Goal: Information Seeking & Learning: Learn about a topic

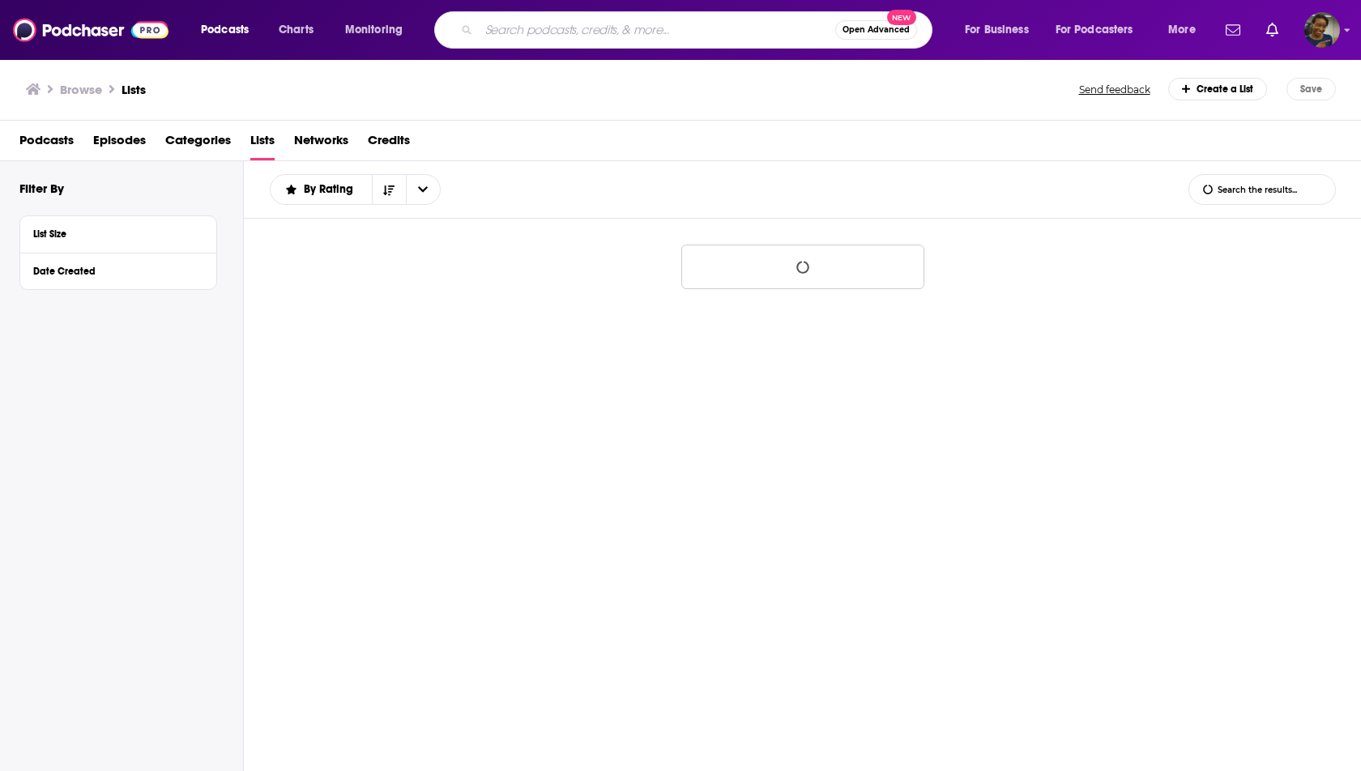
click at [568, 29] on input "Search podcasts, credits, & more..." at bounding box center [657, 30] width 356 height 26
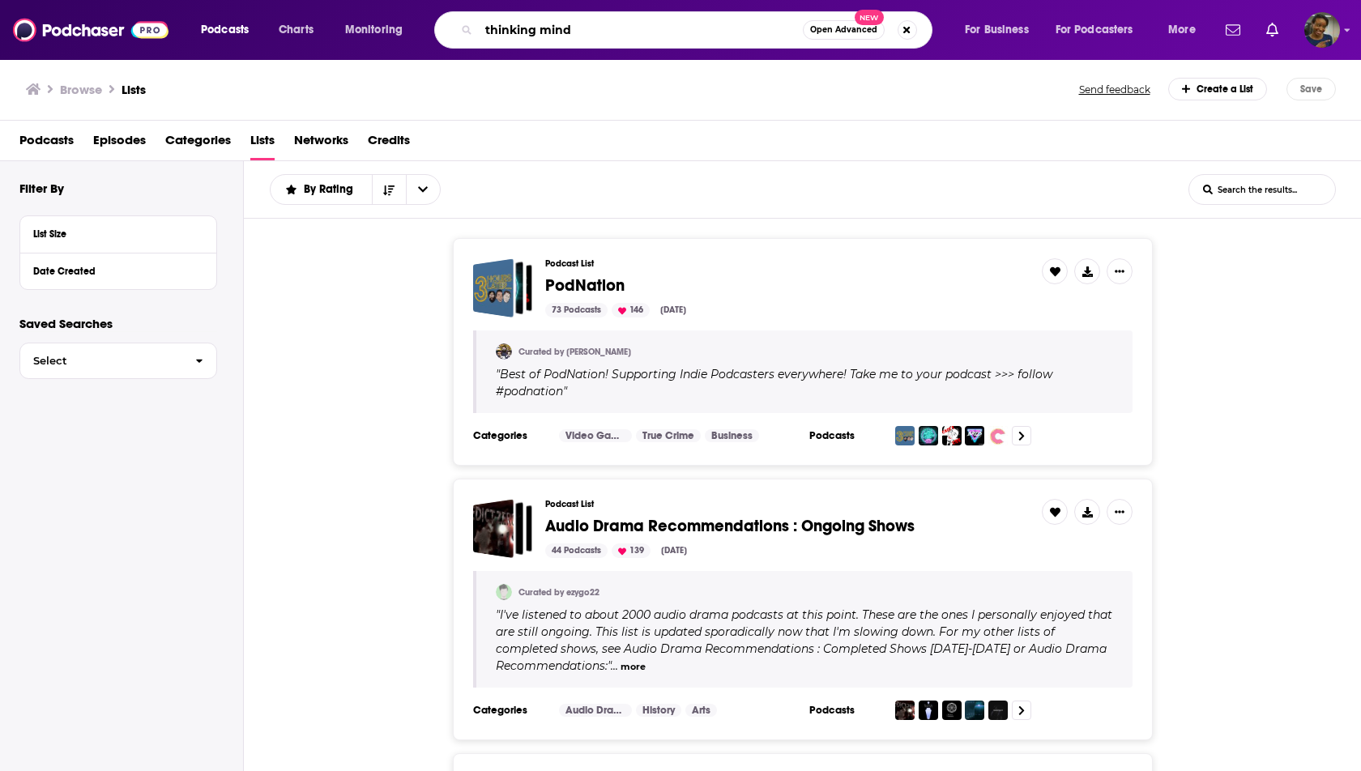
type input "thinking mind"
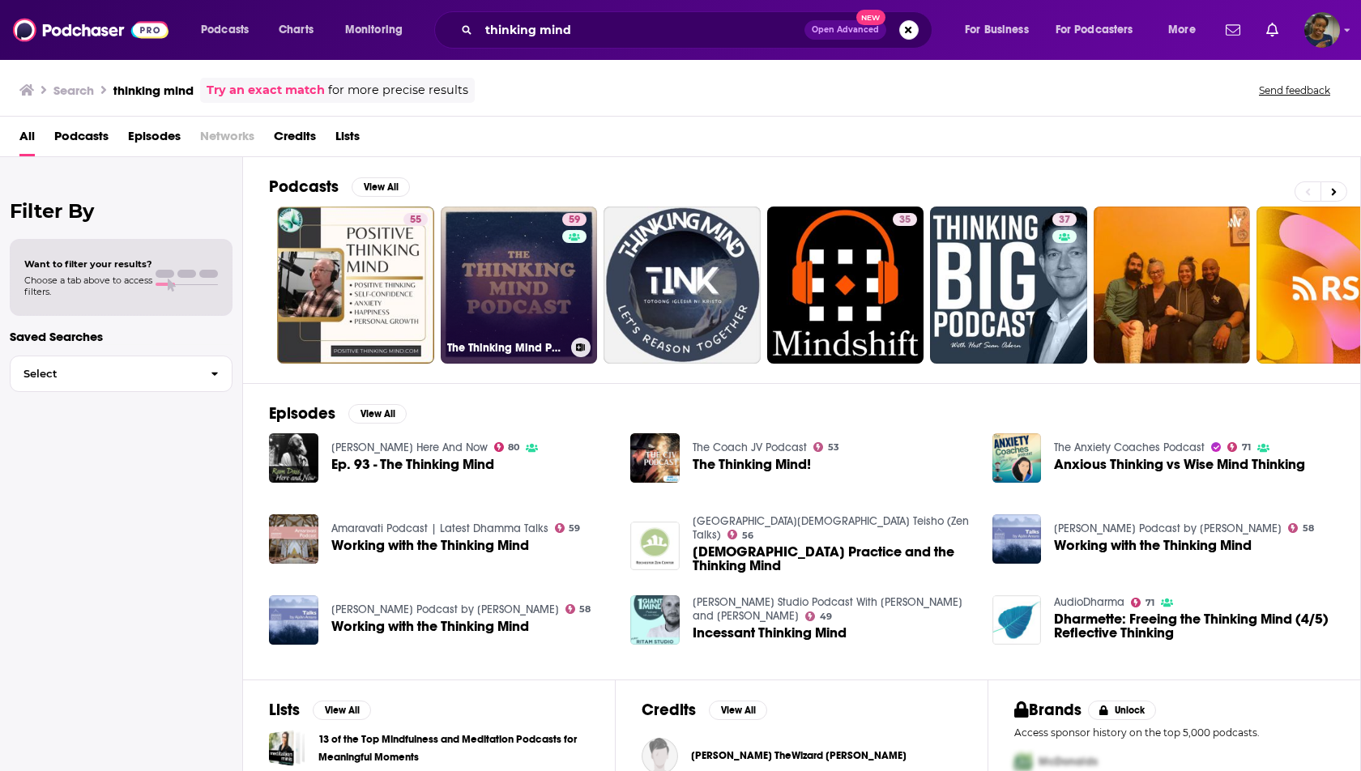
click at [530, 301] on link "59 The Thinking Mind Podcast: Psychiatry & [MEDICAL_DATA]" at bounding box center [519, 285] width 157 height 157
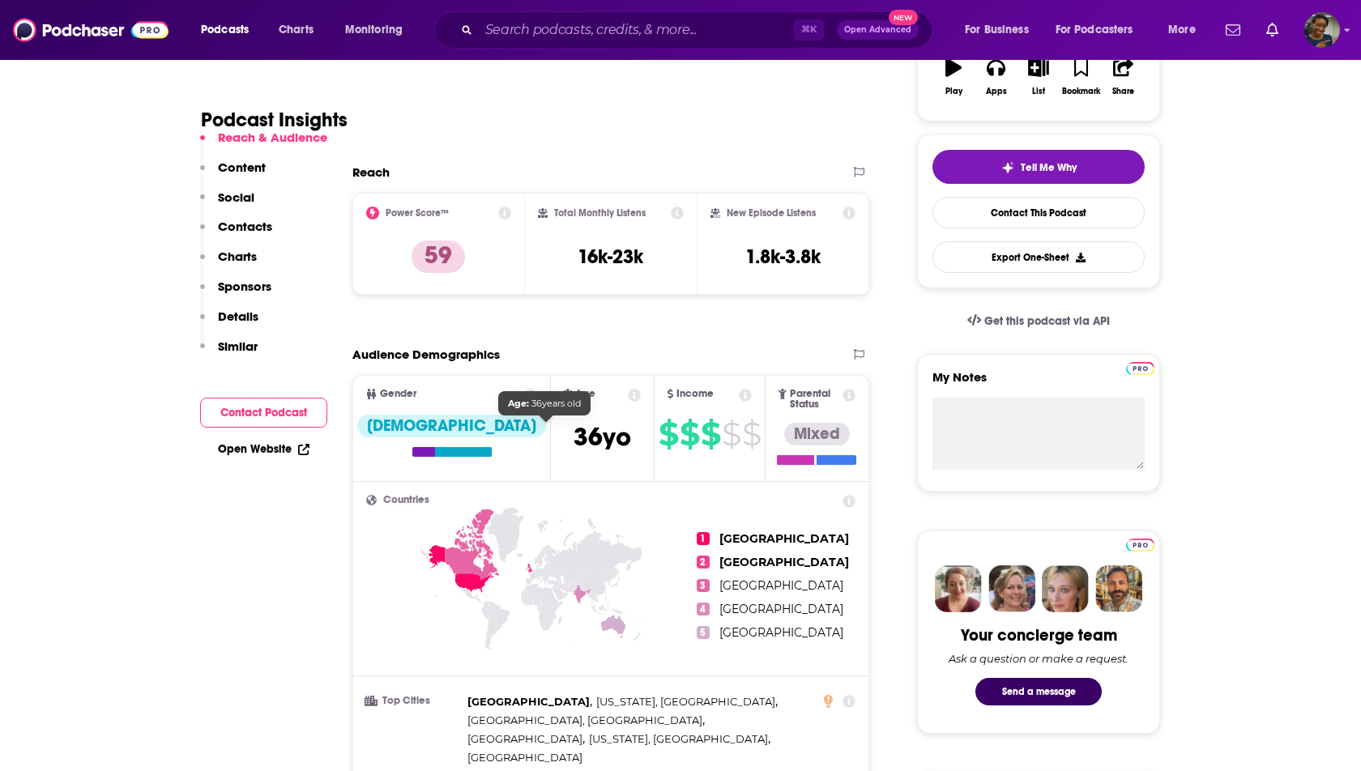
scroll to position [217, 0]
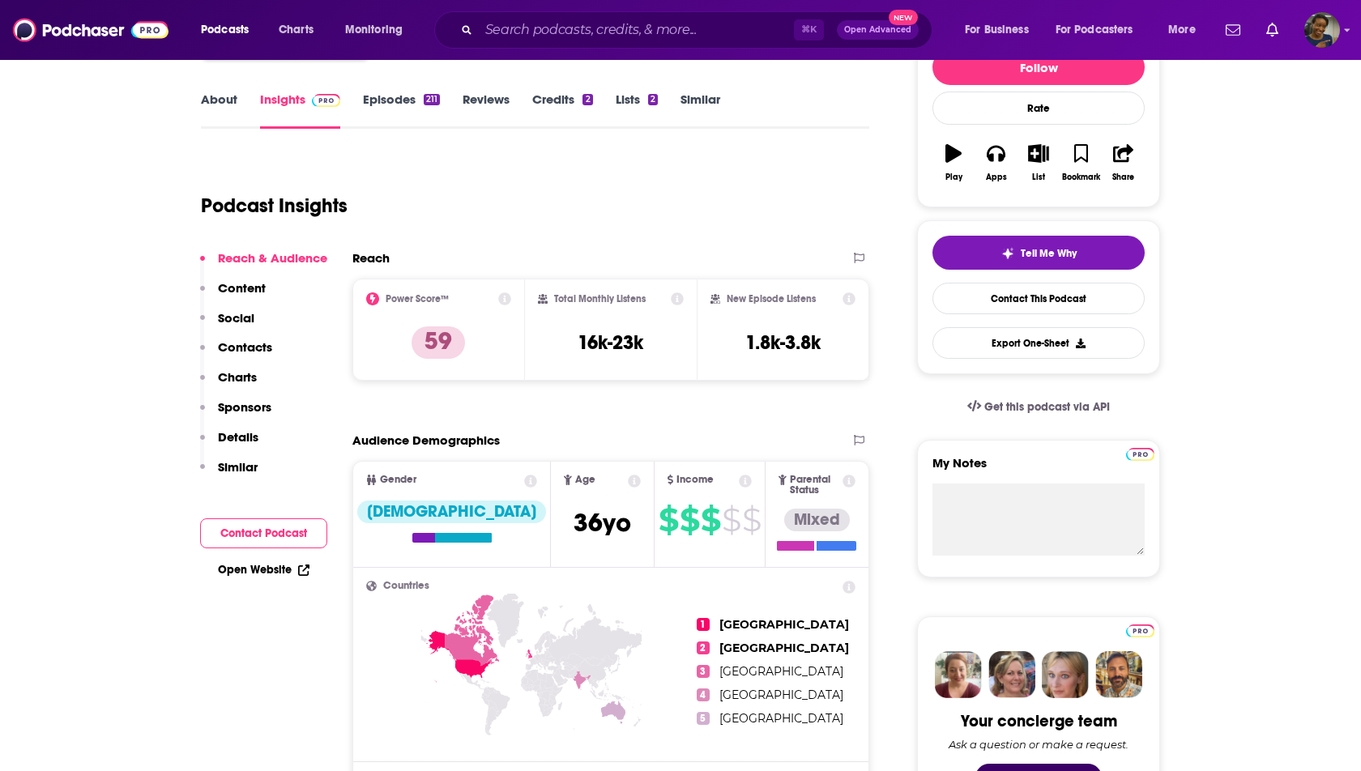
click at [244, 343] on p "Contacts" at bounding box center [245, 346] width 54 height 15
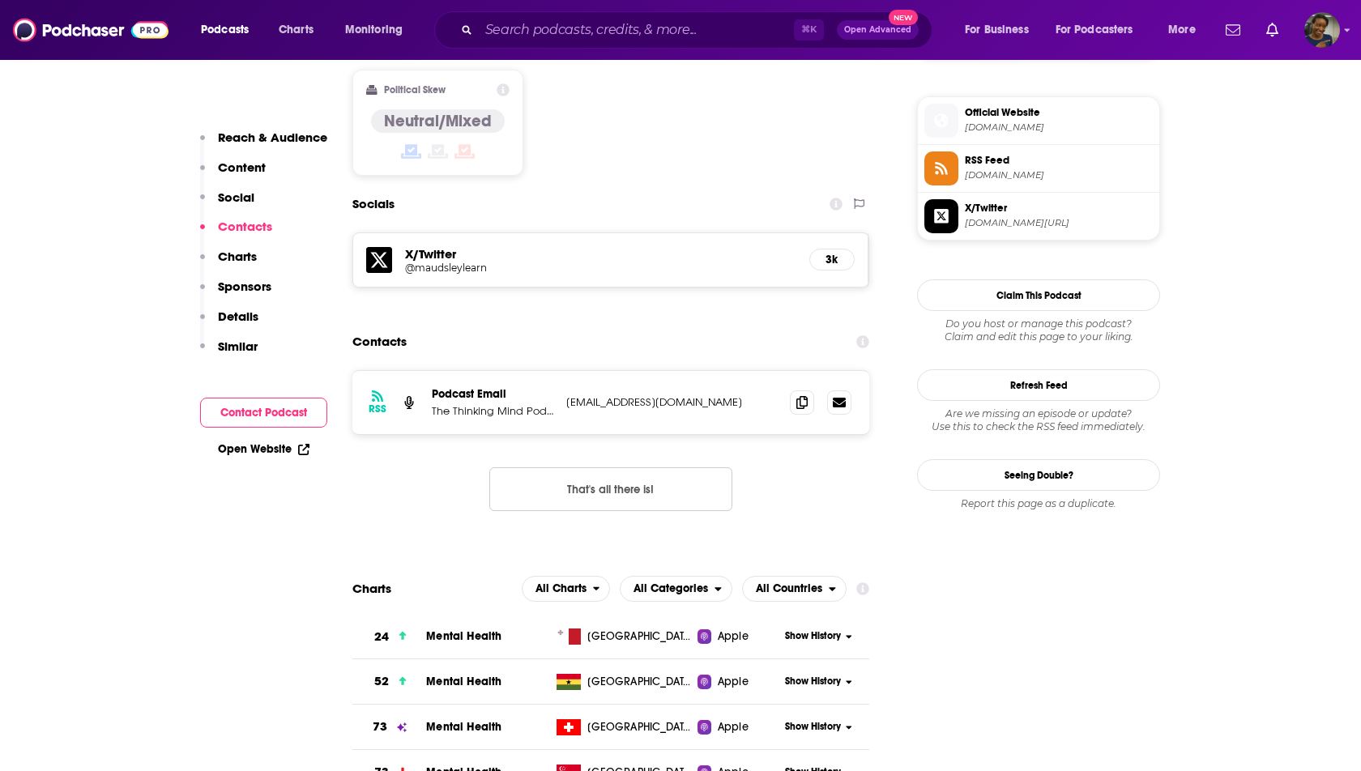
scroll to position [1312, 0]
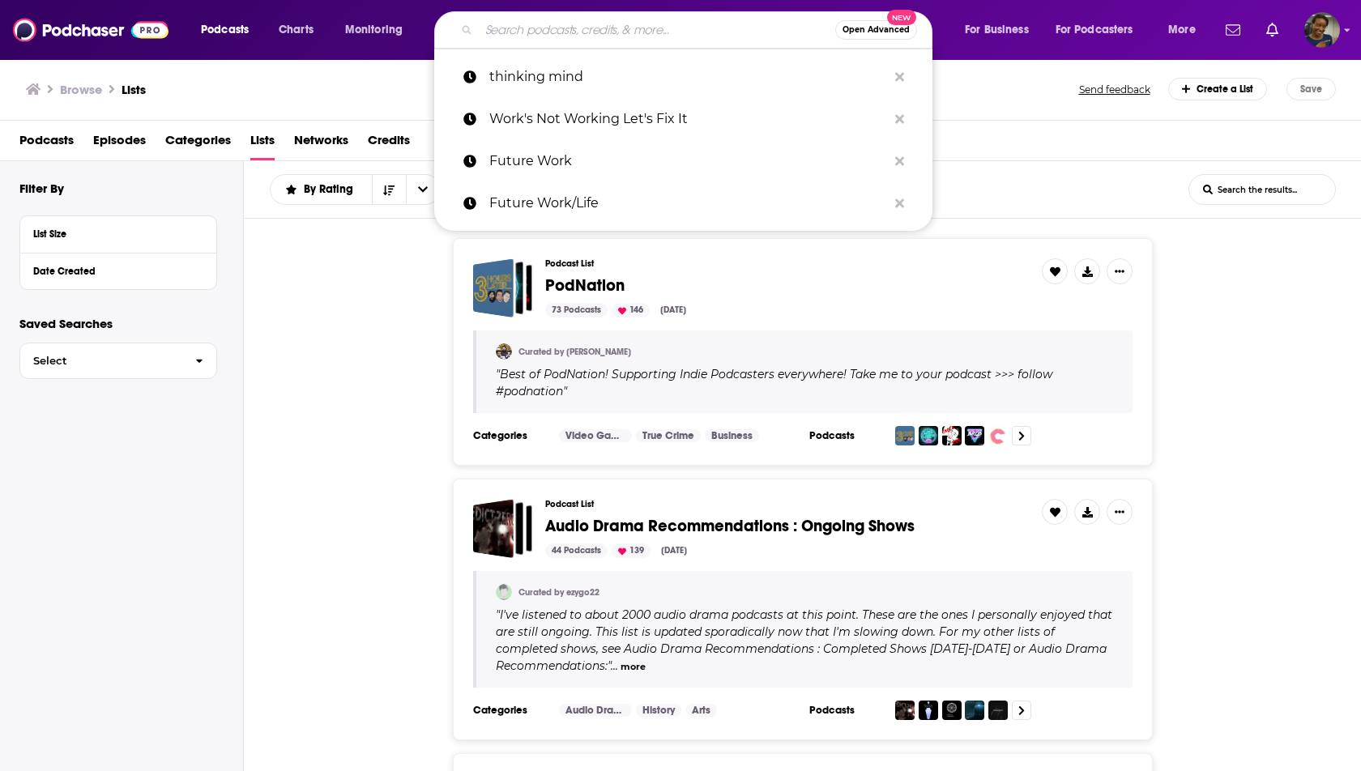
click at [519, 28] on input "Search podcasts, credits, & more..." at bounding box center [657, 30] width 356 height 26
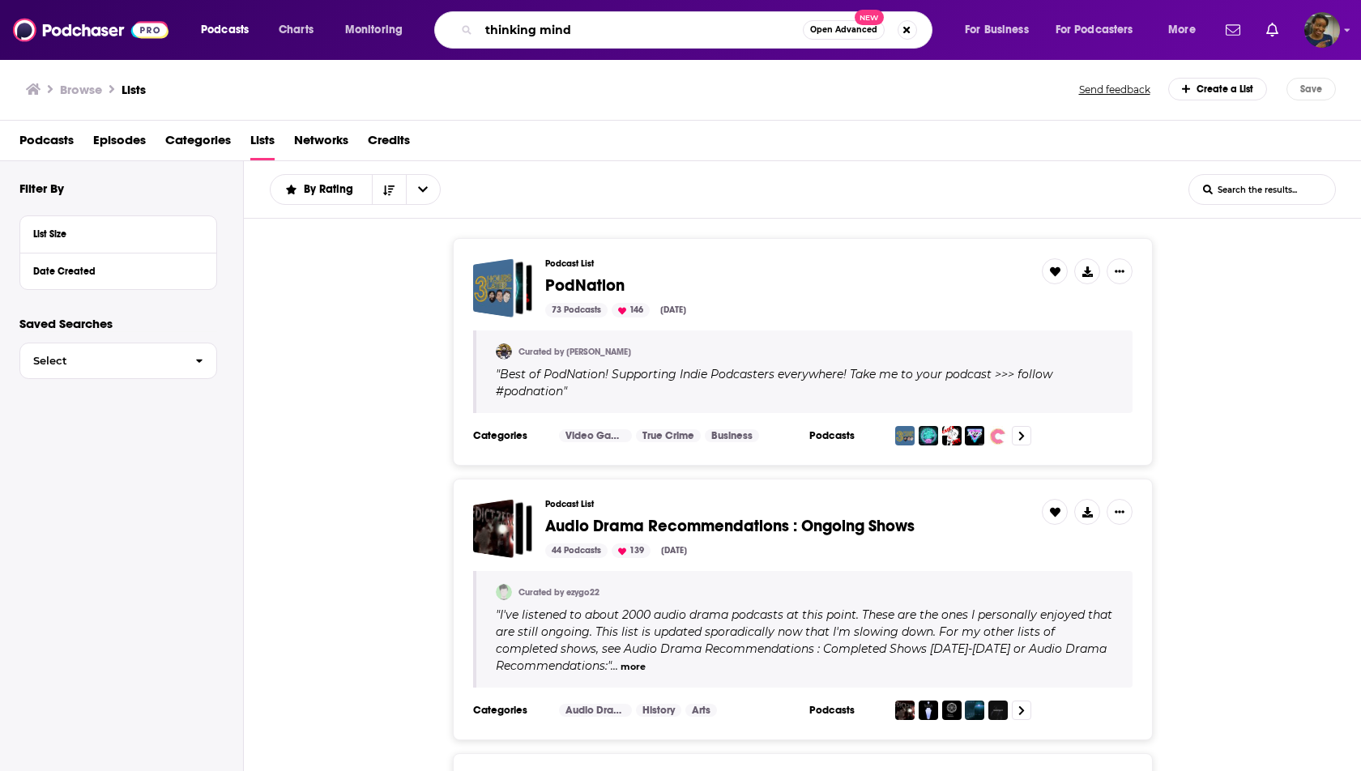
type input "thinking mind"
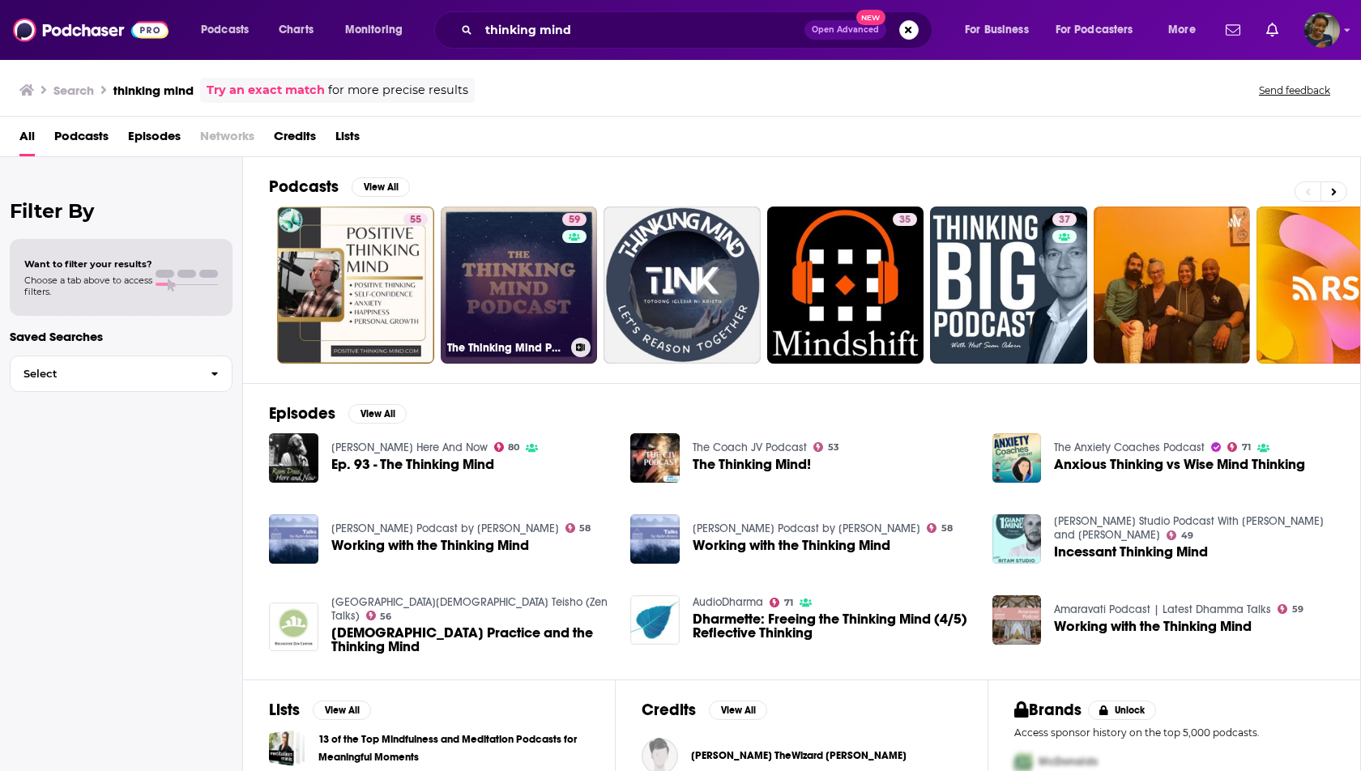
click at [538, 275] on link "59 The Thinking Mind Podcast: Psychiatry & [MEDICAL_DATA]" at bounding box center [519, 285] width 157 height 157
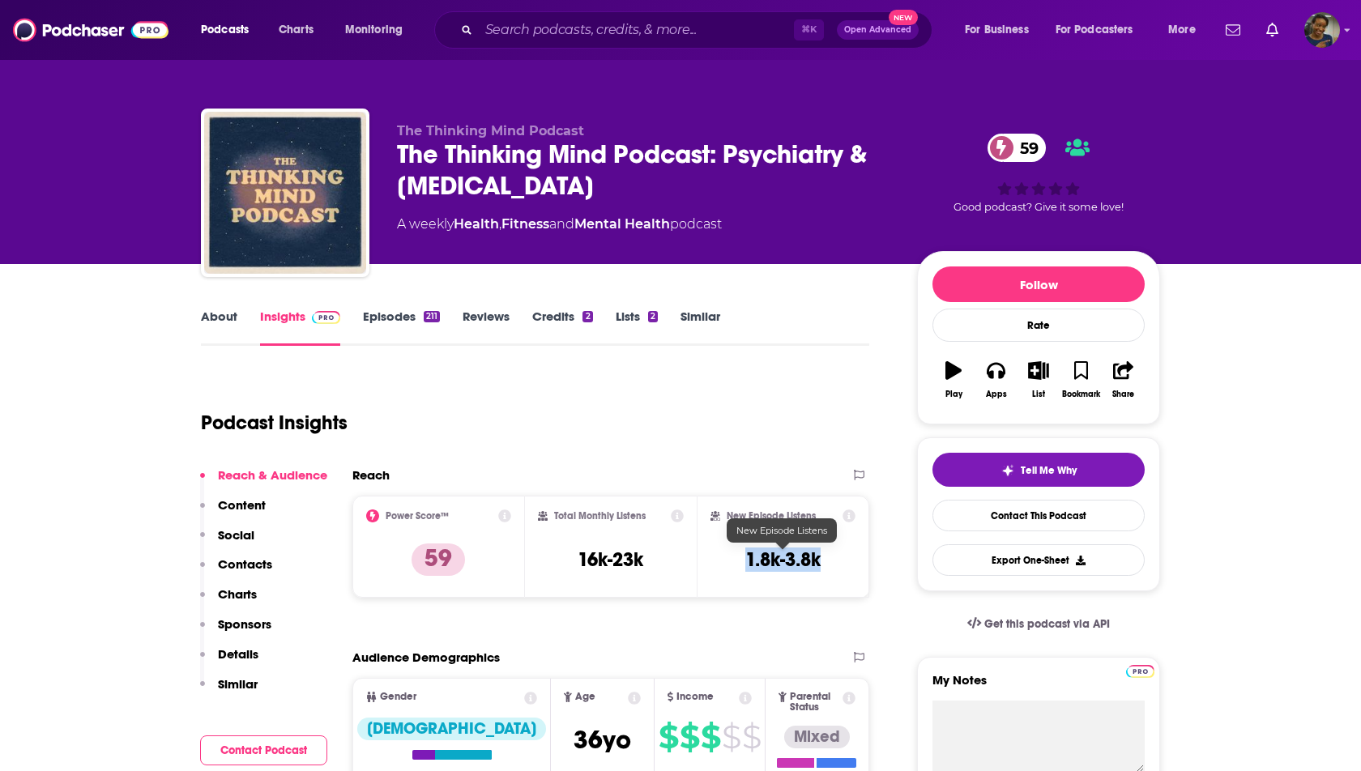
drag, startPoint x: 840, startPoint y: 561, endPoint x: 740, endPoint y: 560, distance: 99.6
click at [740, 560] on div "New Episode Listens 1.8k-3.8k" at bounding box center [782, 547] width 145 height 75
copy h3 "1.8k-3.8k"
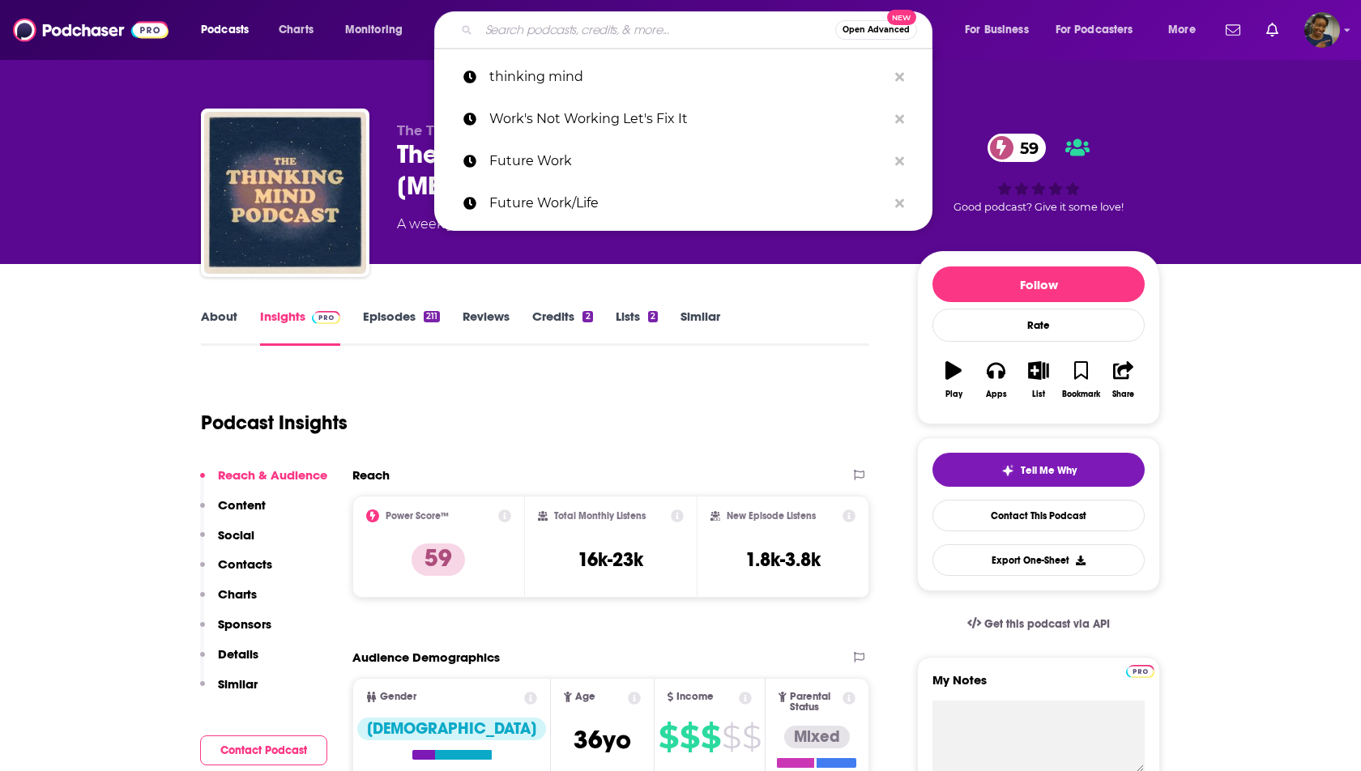
click at [524, 29] on input "Search podcasts, credits, & more..." at bounding box center [657, 30] width 356 height 26
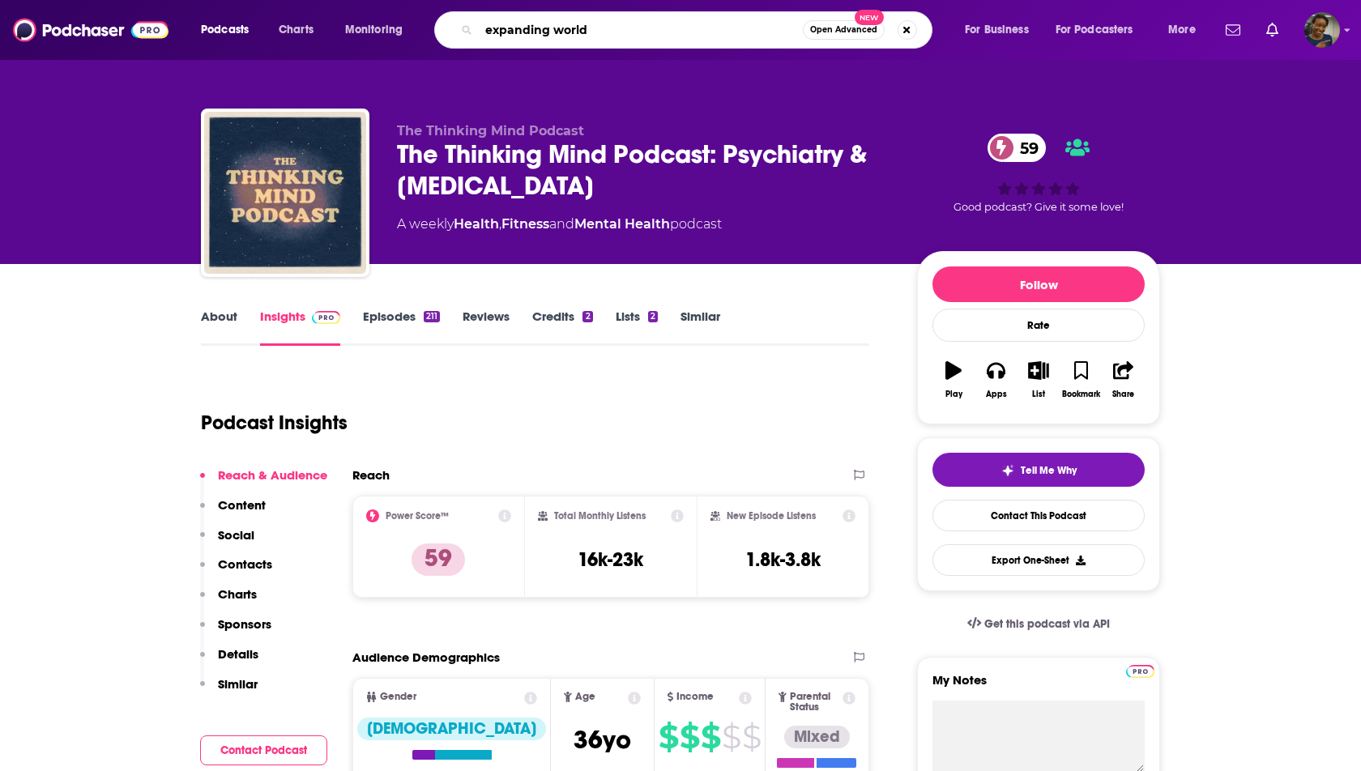
type input "expanding worlds"
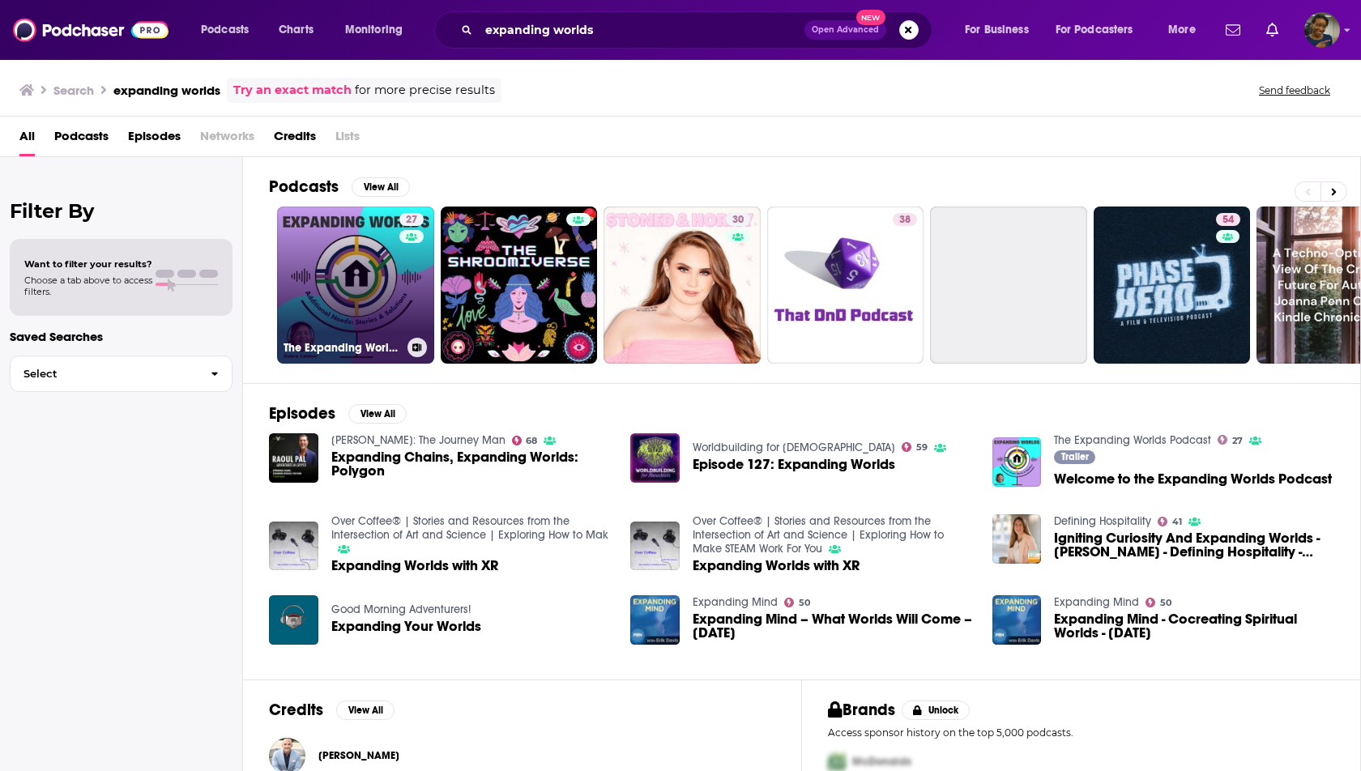
click at [387, 294] on link "27 The Expanding Worlds Podcast" at bounding box center [355, 285] width 157 height 157
